Goal: Information Seeking & Learning: Learn about a topic

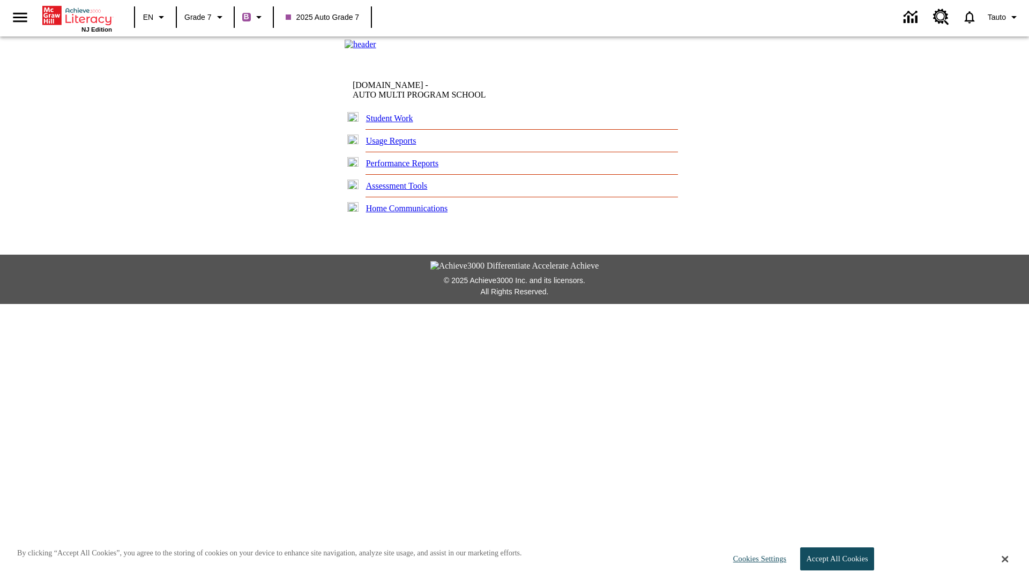
click at [410, 168] on link "Performance Reports" at bounding box center [402, 163] width 73 height 9
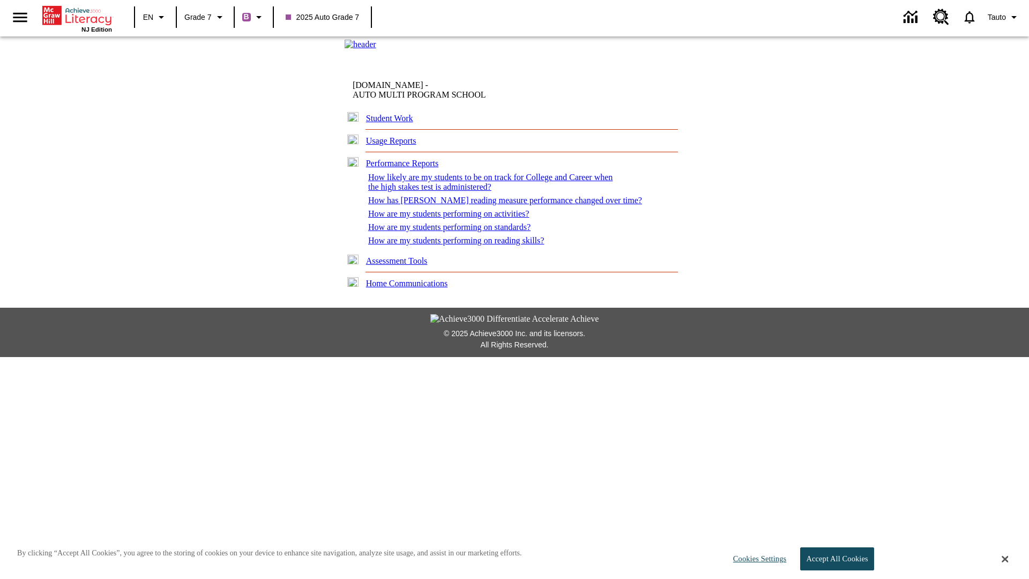
click at [487, 205] on link "How has [PERSON_NAME] reading measure performance changed over time?" at bounding box center [505, 200] width 274 height 9
